Goal: Task Accomplishment & Management: Complete application form

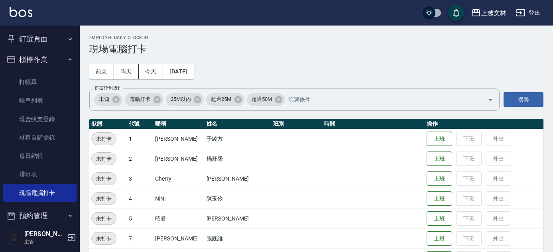
scroll to position [220, 0]
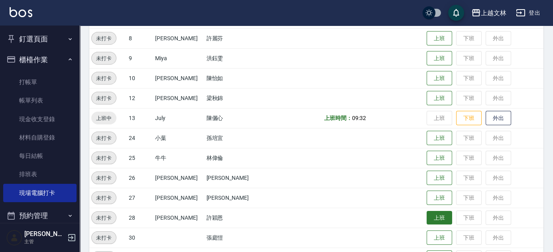
click at [439, 214] on button "上班" at bounding box center [440, 218] width 26 height 14
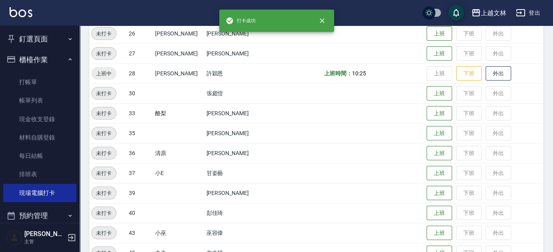
scroll to position [365, 0]
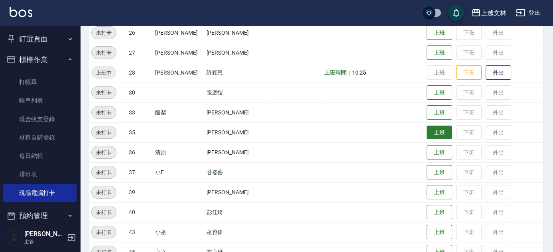
click at [436, 134] on button "上班" at bounding box center [440, 133] width 26 height 14
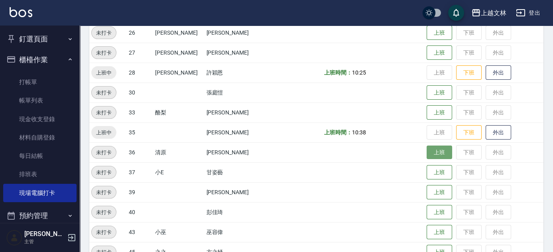
click at [427, 151] on button "上班" at bounding box center [440, 153] width 26 height 14
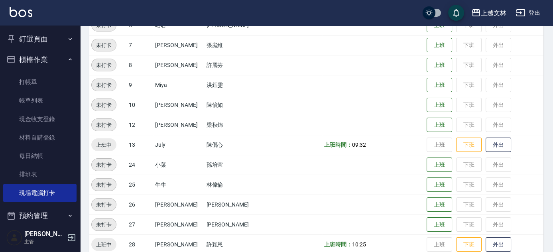
scroll to position [184, 0]
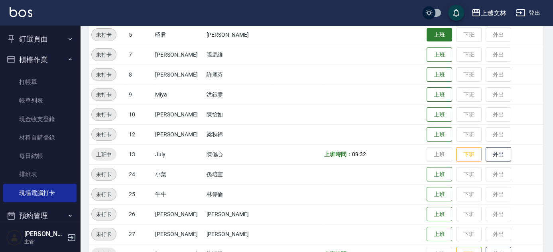
click at [427, 33] on button "上班" at bounding box center [440, 35] width 26 height 14
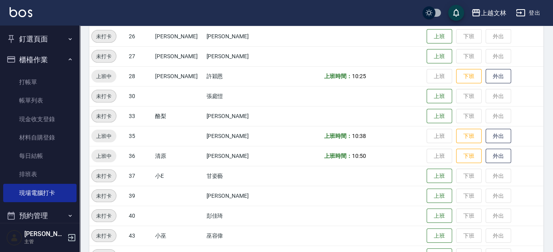
scroll to position [362, 0]
click at [427, 174] on button "上班" at bounding box center [440, 175] width 26 height 14
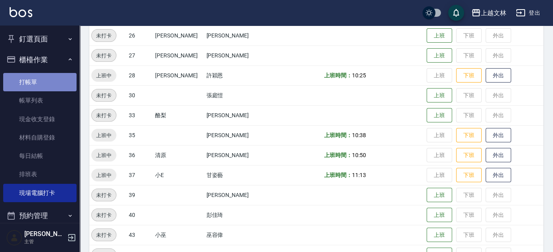
click at [46, 84] on link "打帳單" at bounding box center [39, 82] width 73 height 18
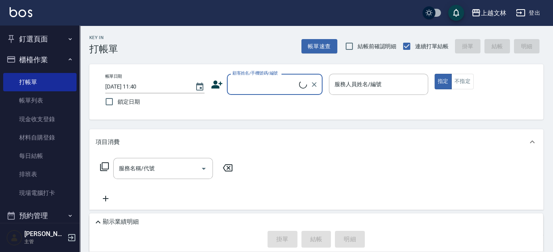
click at [285, 83] on input "顧客姓名/手機號碼/編號" at bounding box center [264, 84] width 69 height 14
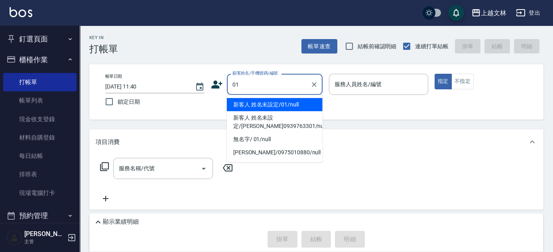
type input "新客人 姓名未設定/01/null"
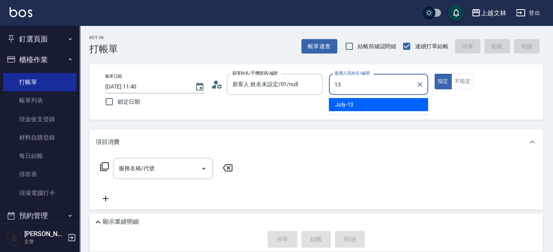
type input "July-13"
type button "true"
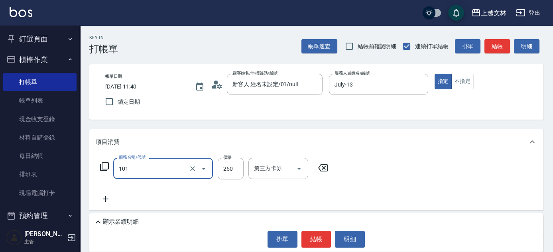
type input "洗髮(101)"
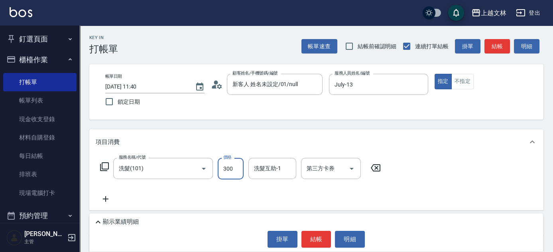
type input "300"
type input "235"
click at [275, 167] on div "洗髮互助-1 洗髮互助-1" at bounding box center [272, 168] width 48 height 21
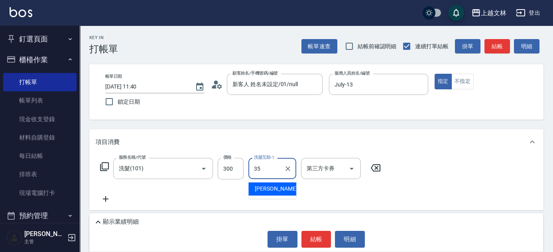
type input "[PERSON_NAME]-35"
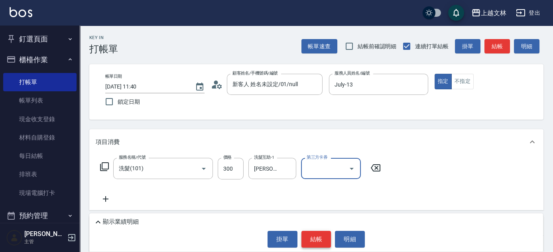
click at [318, 239] on button "結帳" at bounding box center [316, 239] width 30 height 17
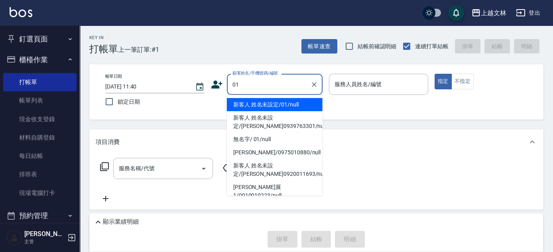
type input "新客人 姓名未設定/01/null"
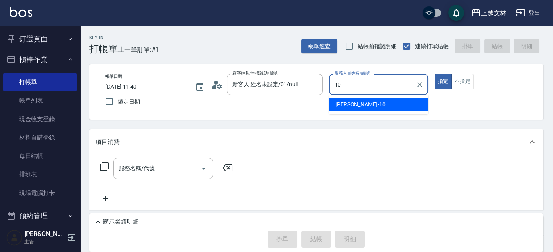
type input "[PERSON_NAME]-10"
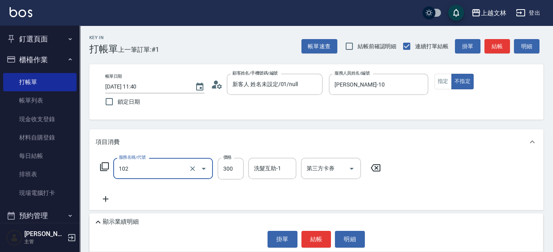
type input "精油洗髮(102)"
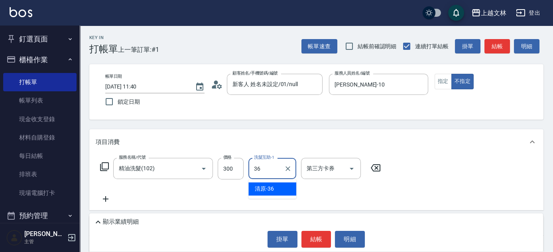
type input "清原-36"
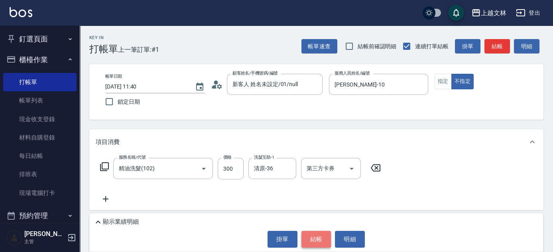
click at [311, 232] on button "結帳" at bounding box center [316, 239] width 30 height 17
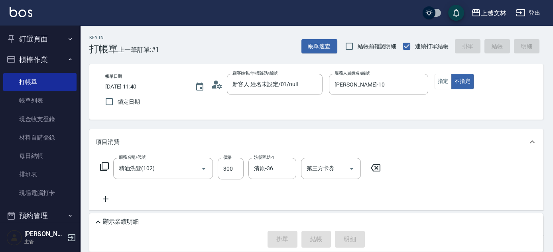
type input "[DATE] 11:46"
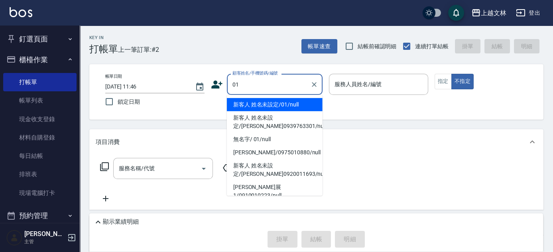
type input "新客人 姓名未設定/01/null"
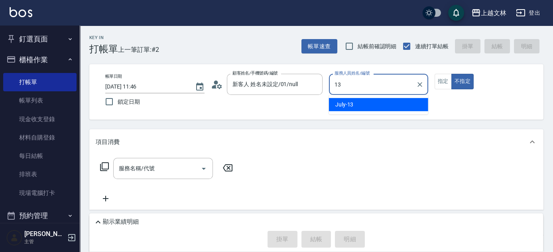
type input "July-13"
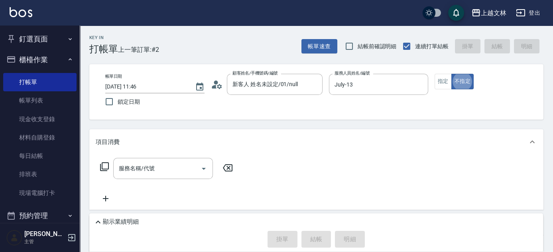
type button "false"
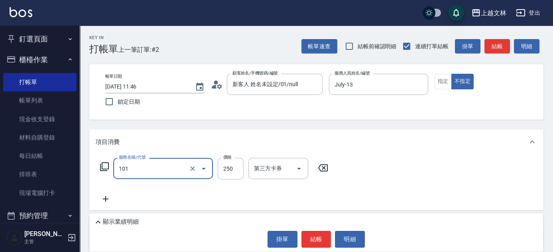
type input "洗髮(101)"
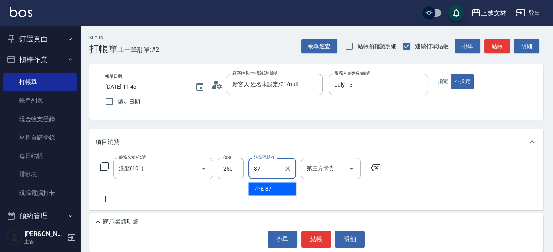
type input "小E-37"
click at [484, 48] on div "帳單速查 結帳前確認明細 連續打單結帳 掛單 結帳 明細" at bounding box center [422, 46] width 242 height 17
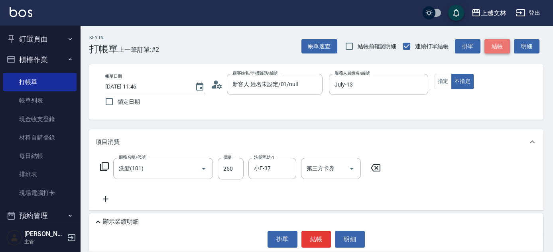
click at [490, 48] on button "結帳" at bounding box center [497, 46] width 26 height 15
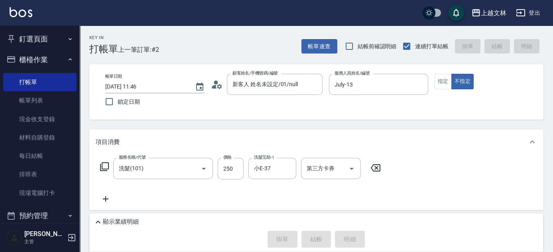
type input "[DATE] 11:50"
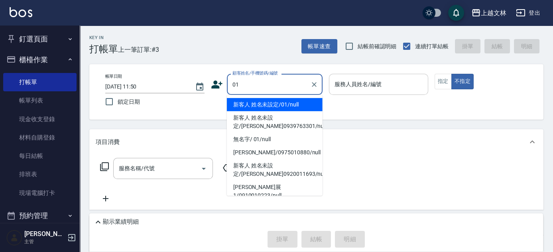
type input "新客人 姓名未設定/01/null"
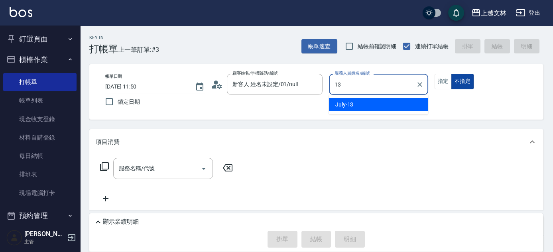
type input "July-13"
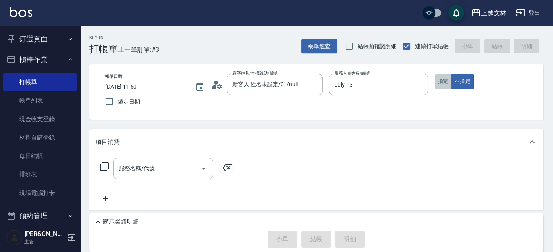
click at [439, 79] on button "指定" at bounding box center [443, 82] width 17 height 16
click at [163, 167] on input "服務名稱/代號" at bounding box center [157, 168] width 81 height 14
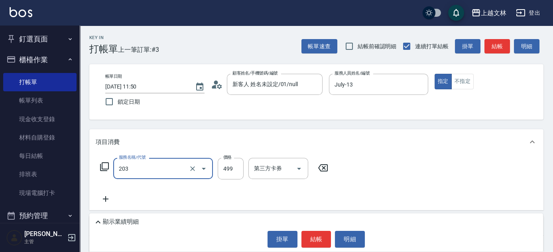
type input "B級洗+剪(203)"
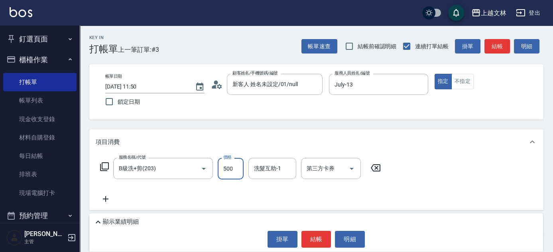
type input "500"
click at [105, 199] on icon at bounding box center [106, 199] width 6 height 6
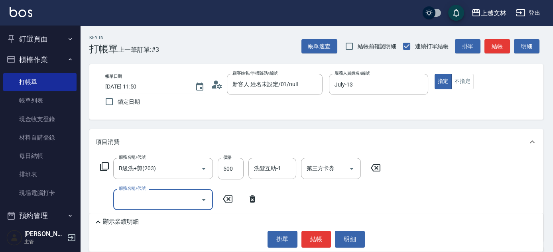
click at [124, 193] on div "服務名稱/代號 服務名稱/代號" at bounding box center [163, 199] width 100 height 21
type input "B級單剪(201)"
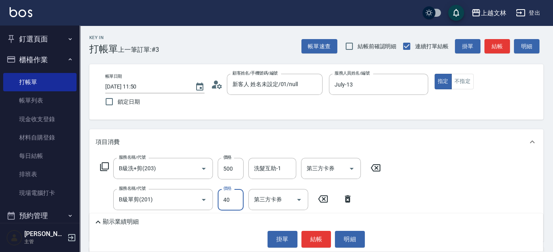
click at [228, 199] on input "40" at bounding box center [231, 200] width 26 height 22
type input "400"
click at [272, 164] on div "洗髮互助-1 洗髮互助-1" at bounding box center [272, 168] width 48 height 21
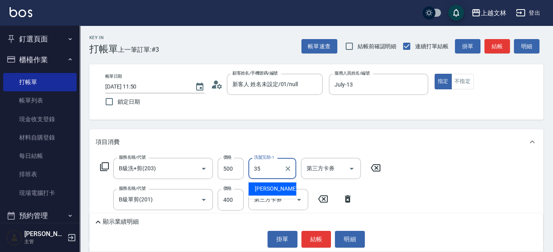
type input "[PERSON_NAME]-35"
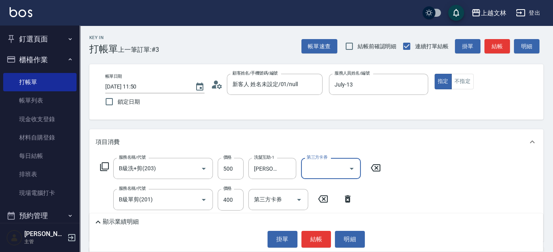
click at [351, 223] on div "顯示業績明細" at bounding box center [318, 222] width 450 height 10
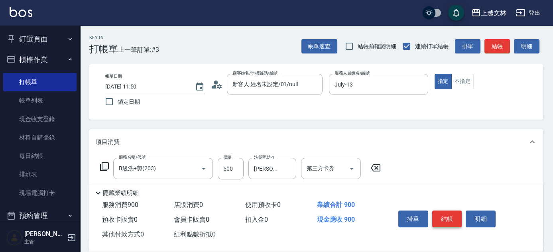
click at [452, 220] on button "結帳" at bounding box center [447, 219] width 30 height 17
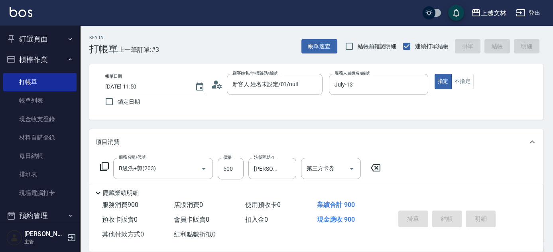
type input "[DATE] 11:54"
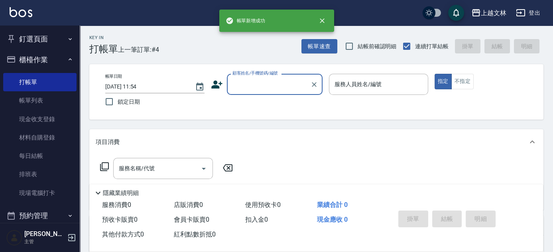
click at [28, 55] on button "櫃檯作業" at bounding box center [39, 59] width 73 height 21
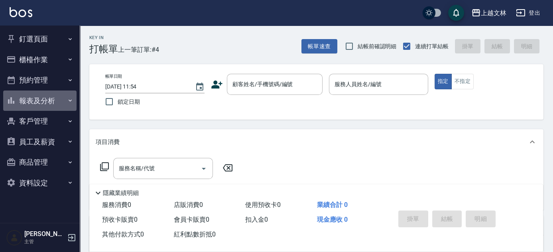
click at [65, 100] on button "報表及分析" at bounding box center [39, 100] width 73 height 21
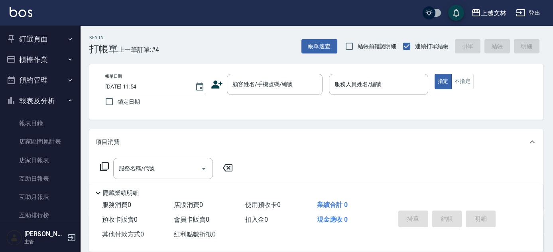
scroll to position [173, 0]
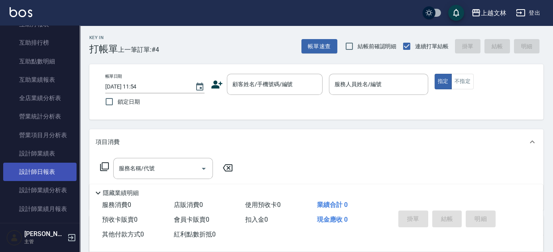
click at [55, 172] on link "設計師日報表" at bounding box center [39, 172] width 73 height 18
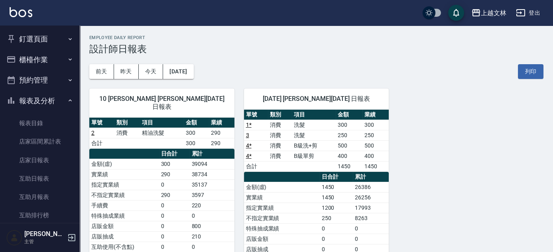
click at [60, 105] on button "報表及分析" at bounding box center [39, 100] width 73 height 21
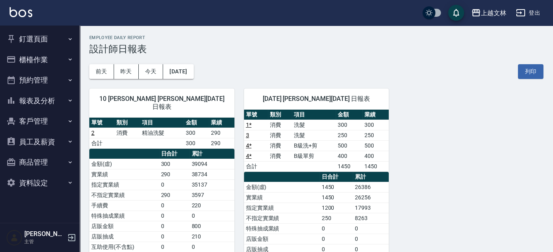
click at [58, 57] on button "櫃檯作業" at bounding box center [39, 59] width 73 height 21
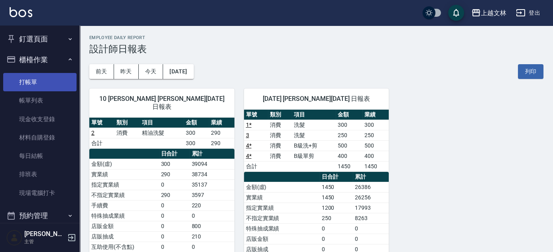
click at [58, 81] on link "打帳單" at bounding box center [39, 82] width 73 height 18
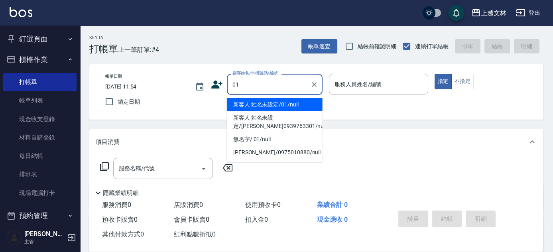
type input "新客人 姓名未設定/01/null"
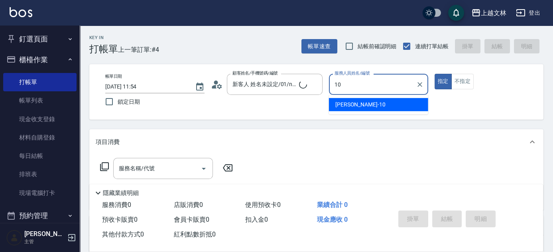
type input "[PERSON_NAME]-10"
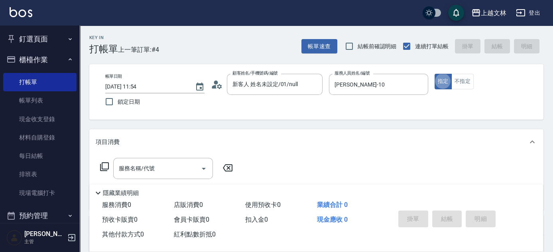
type button "true"
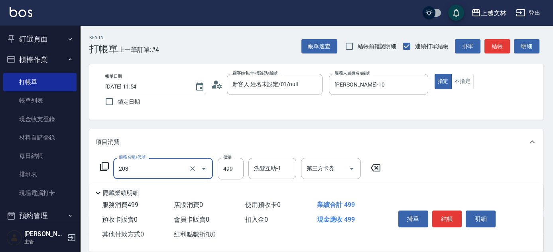
type input "B級洗+剪(203)"
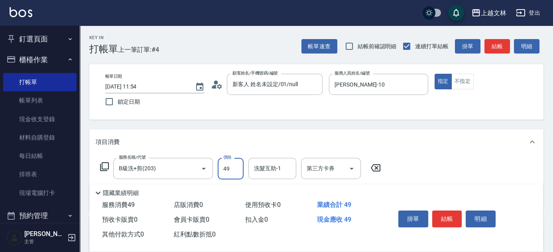
type input "499"
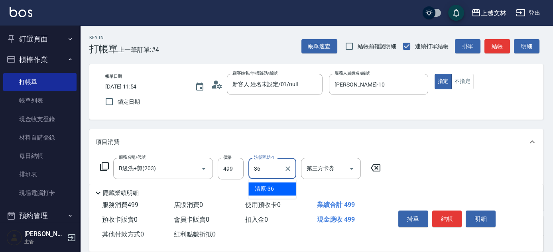
type input "清原-36"
type input "精油(107)"
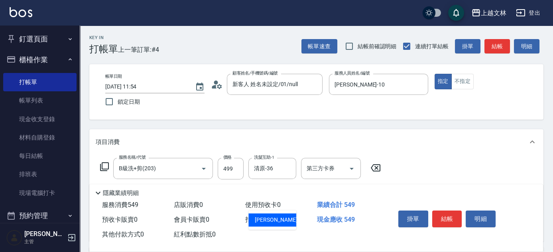
type input "[PERSON_NAME]-39"
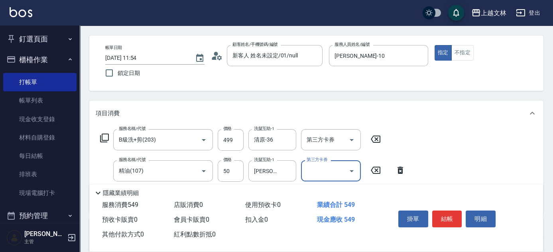
scroll to position [82, 0]
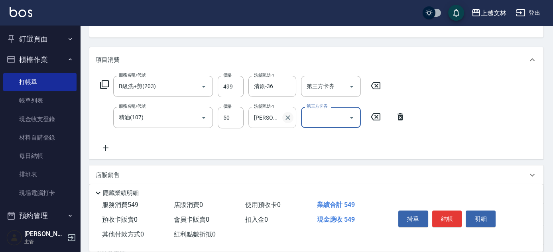
click at [289, 117] on icon "Clear" at bounding box center [288, 118] width 8 height 8
click at [275, 118] on input "洗髮互助-1" at bounding box center [272, 117] width 41 height 14
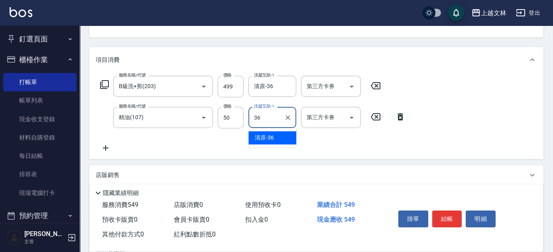
type input "清原-36"
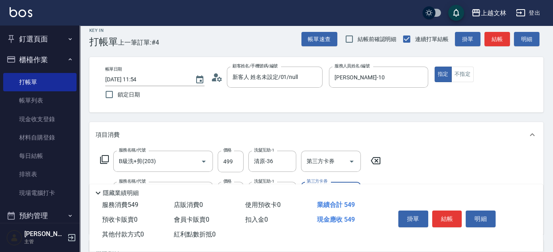
scroll to position [19, 0]
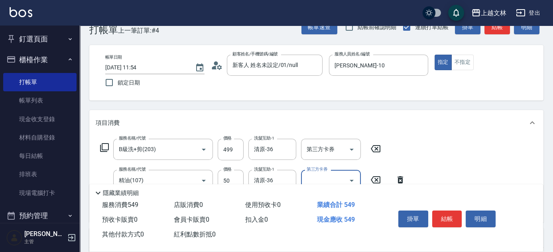
drag, startPoint x: 467, startPoint y: 65, endPoint x: 459, endPoint y: 82, distance: 18.5
click at [467, 65] on button "不指定" at bounding box center [462, 63] width 22 height 16
click at [455, 213] on button "結帳" at bounding box center [447, 219] width 30 height 17
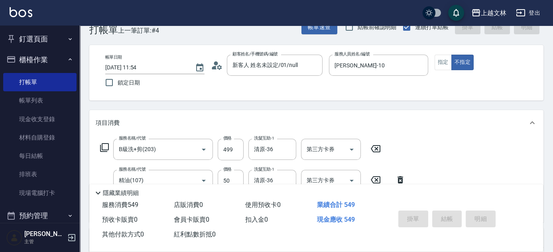
type input "[DATE] 12:03"
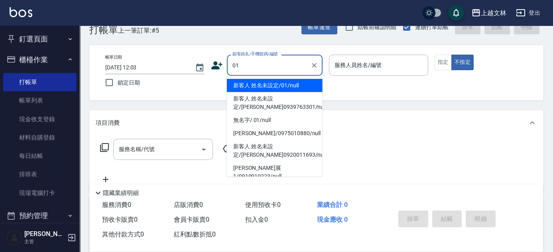
type input "新客人 姓名未設定/01/null"
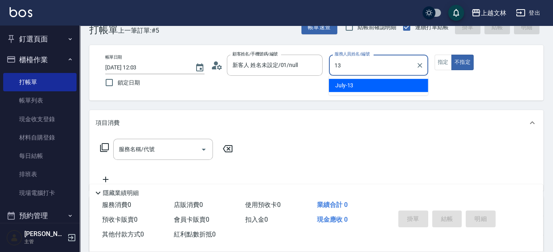
type input "July-13"
type button "false"
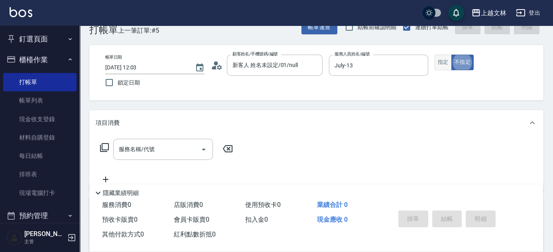
click at [442, 62] on button "指定" at bounding box center [443, 63] width 17 height 16
click at [134, 150] on input "服務名稱/代號" at bounding box center [157, 149] width 81 height 14
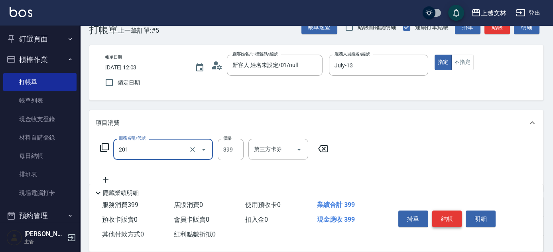
type input "B級單剪(201)"
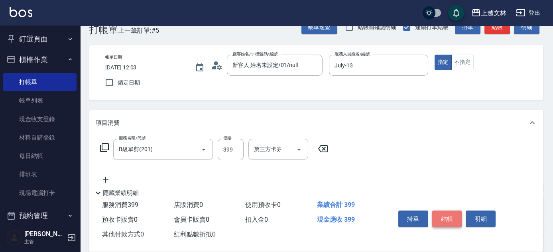
click at [441, 217] on button "結帳" at bounding box center [447, 219] width 30 height 17
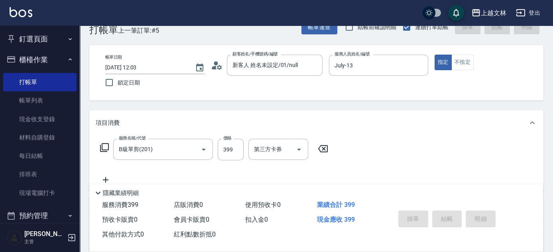
type input "[DATE] 12:20"
